Goal: Task Accomplishment & Management: Use online tool/utility

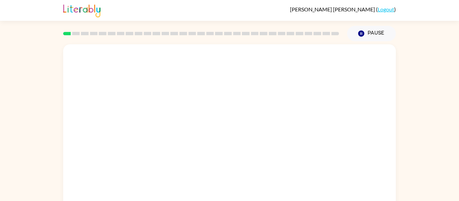
scroll to position [35, 0]
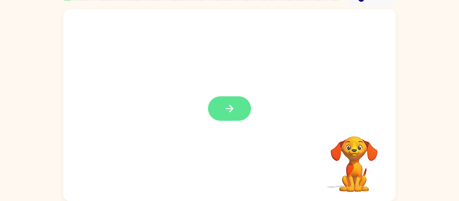
click at [240, 102] on button "button" at bounding box center [229, 108] width 43 height 25
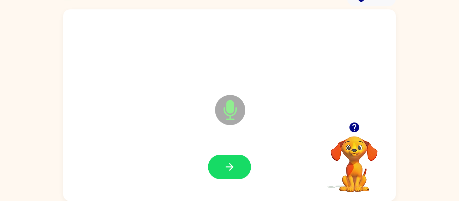
click at [228, 112] on icon "Microphone The Microphone is here when it is your turn to talk" at bounding box center [263, 118] width 101 height 50
click at [241, 160] on button "button" at bounding box center [229, 167] width 43 height 25
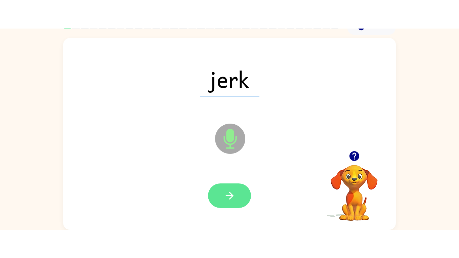
scroll to position [0, 0]
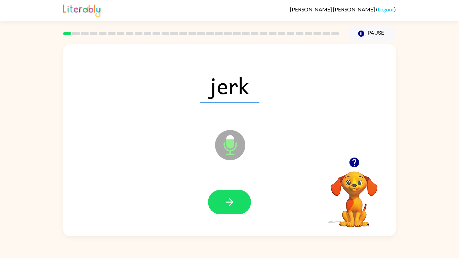
click at [226, 144] on icon "Microphone The Microphone is here when it is your turn to talk" at bounding box center [263, 153] width 101 height 50
click at [230, 200] on icon "button" at bounding box center [230, 202] width 12 height 12
click at [233, 150] on icon "Microphone The Microphone is here when it is your turn to talk" at bounding box center [263, 153] width 101 height 50
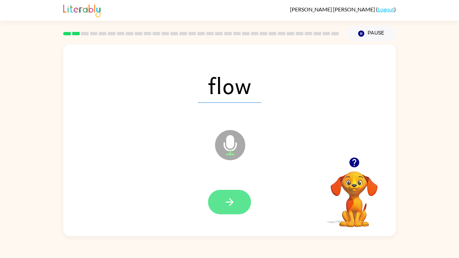
click at [233, 201] on icon "button" at bounding box center [230, 202] width 12 height 12
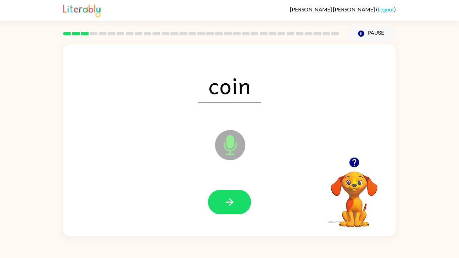
click at [227, 144] on icon "Microphone The Microphone is here when it is your turn to talk" at bounding box center [263, 153] width 101 height 50
click at [227, 201] on icon "button" at bounding box center [230, 202] width 12 height 12
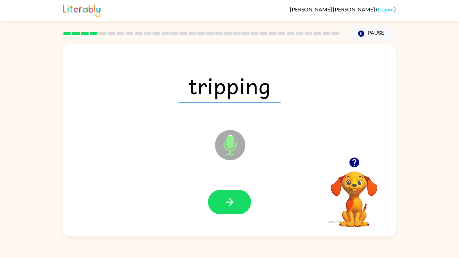
click at [233, 149] on icon at bounding box center [230, 145] width 30 height 30
click at [237, 201] on button "button" at bounding box center [229, 202] width 43 height 25
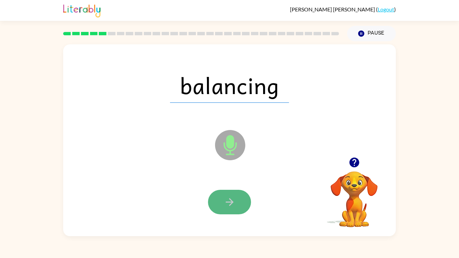
click at [228, 201] on icon "button" at bounding box center [230, 202] width 12 height 12
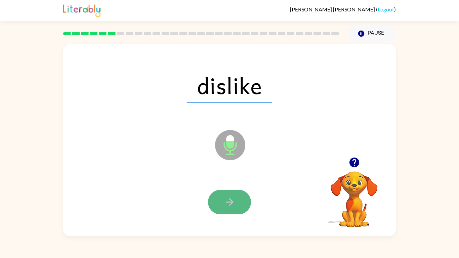
click at [229, 201] on icon "button" at bounding box center [229, 202] width 8 height 8
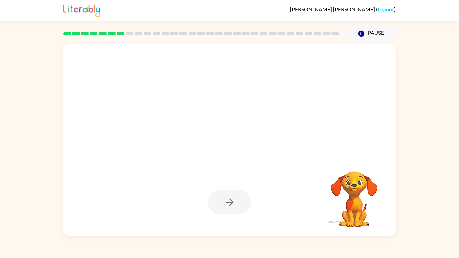
click at [254, 144] on div at bounding box center [229, 140] width 333 height 192
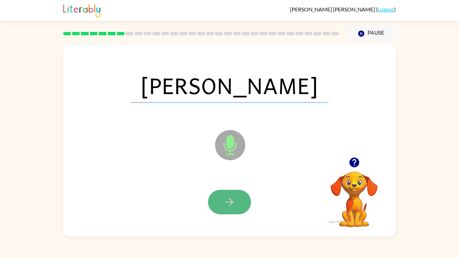
click at [227, 199] on icon "button" at bounding box center [230, 202] width 12 height 12
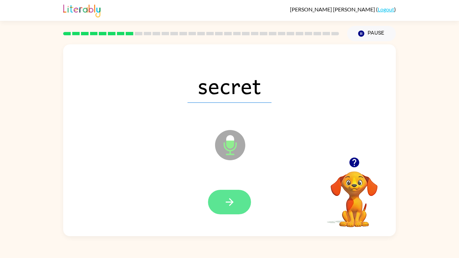
click at [231, 201] on icon "button" at bounding box center [230, 202] width 12 height 12
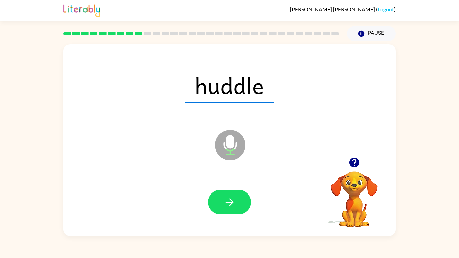
click at [227, 111] on icon at bounding box center [230, 130] width 17 height 50
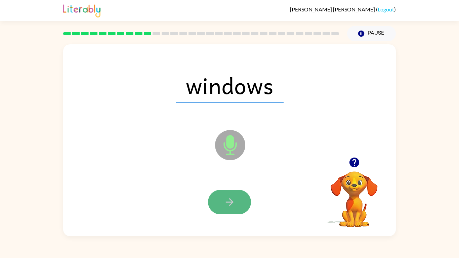
click at [231, 201] on icon "button" at bounding box center [230, 202] width 12 height 12
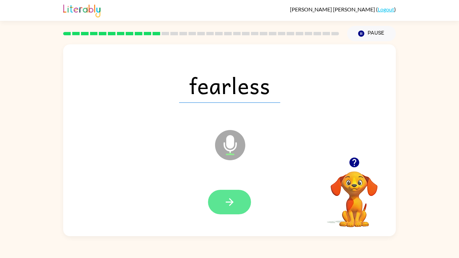
click at [243, 201] on button "button" at bounding box center [229, 202] width 43 height 25
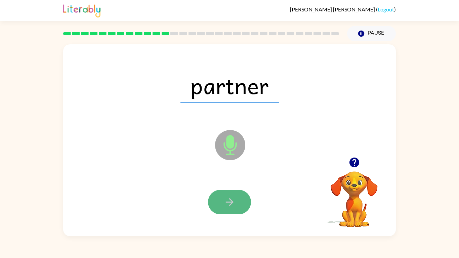
click at [236, 201] on button "button" at bounding box center [229, 202] width 43 height 25
click at [224, 201] on icon "button" at bounding box center [230, 202] width 12 height 12
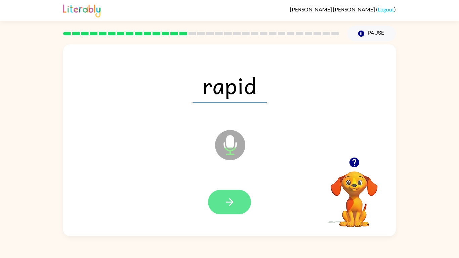
click at [234, 201] on icon "button" at bounding box center [230, 202] width 12 height 12
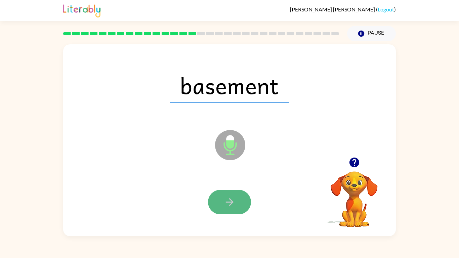
click at [239, 201] on button "button" at bounding box center [229, 202] width 43 height 25
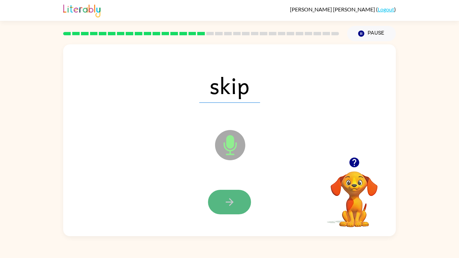
click at [233, 201] on icon "button" at bounding box center [230, 202] width 12 height 12
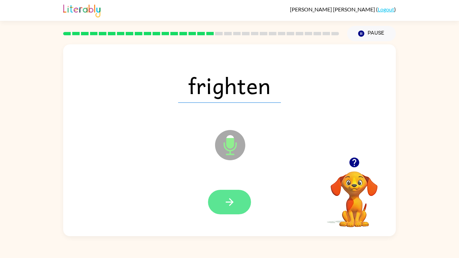
click at [240, 201] on button "button" at bounding box center [229, 202] width 43 height 25
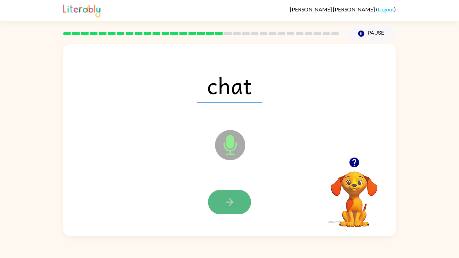
click at [234, 201] on icon "button" at bounding box center [230, 202] width 12 height 12
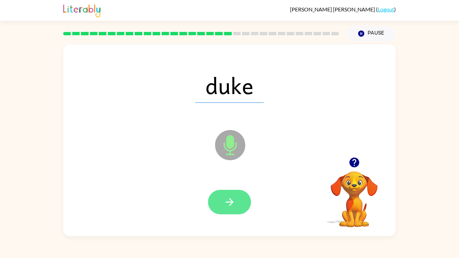
click at [232, 199] on icon "button" at bounding box center [230, 202] width 12 height 12
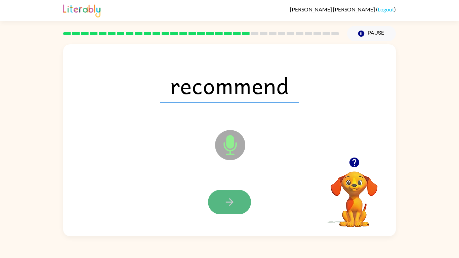
click at [232, 201] on icon "button" at bounding box center [230, 202] width 12 height 12
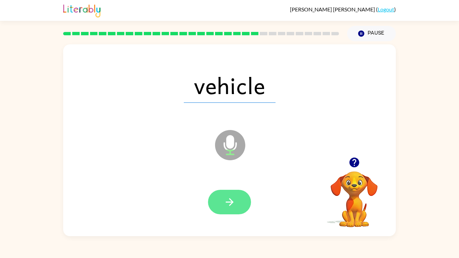
click at [233, 201] on icon "button" at bounding box center [230, 202] width 12 height 12
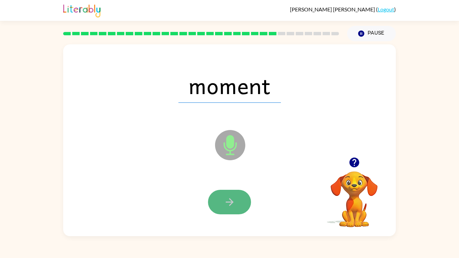
click at [242, 195] on button "button" at bounding box center [229, 202] width 43 height 25
click at [239, 199] on button "button" at bounding box center [229, 202] width 43 height 25
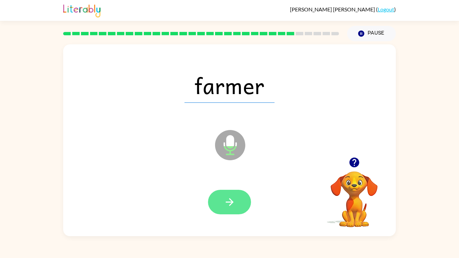
click at [232, 201] on button "button" at bounding box center [229, 202] width 43 height 25
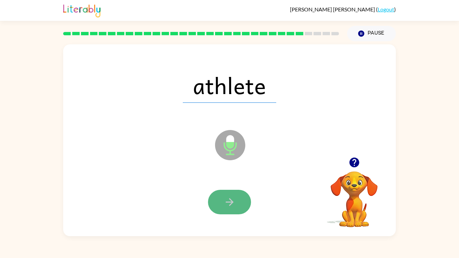
click at [232, 200] on icon "button" at bounding box center [230, 202] width 12 height 12
click at [228, 201] on button "button" at bounding box center [229, 202] width 43 height 25
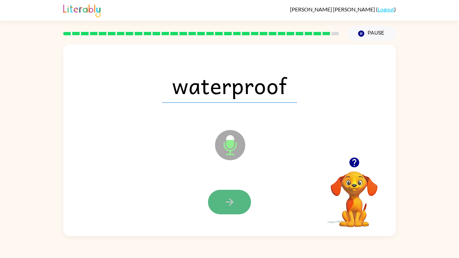
click at [224, 201] on icon "button" at bounding box center [230, 202] width 12 height 12
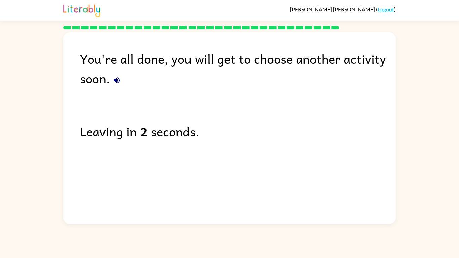
click at [115, 80] on icon "button" at bounding box center [117, 80] width 6 height 6
